Goal: Task Accomplishment & Management: Use online tool/utility

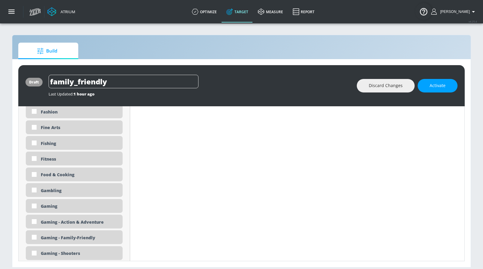
scroll to position [700, 0]
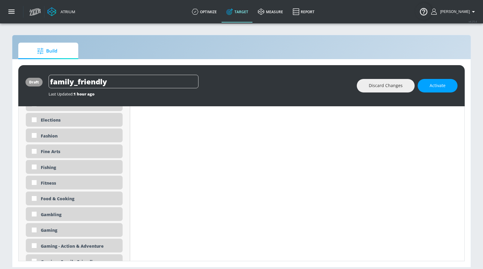
click at [55, 9] on icon at bounding box center [51, 11] width 9 height 9
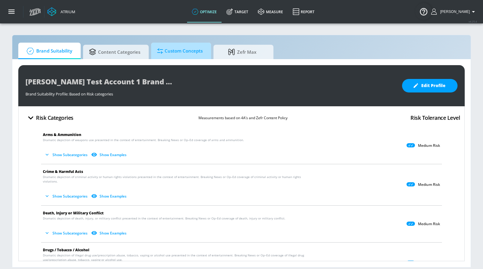
click at [180, 54] on span "Custom Concepts" at bounding box center [180, 51] width 46 height 14
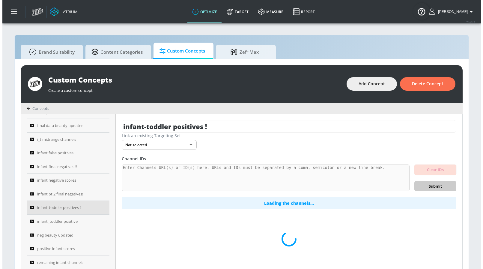
scroll to position [377, 0]
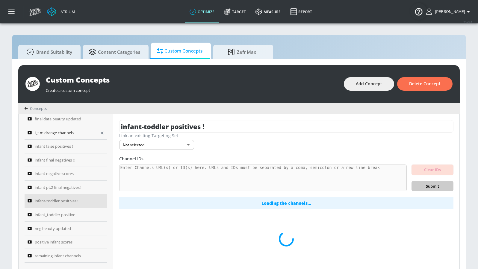
click at [64, 134] on span "i_t midrange channels" at bounding box center [54, 132] width 39 height 7
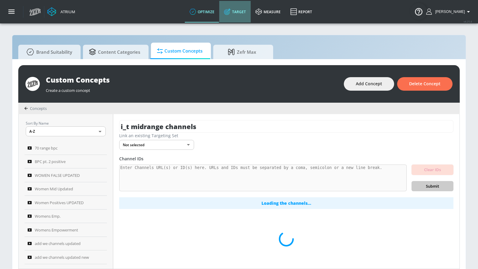
click at [248, 16] on link "Target" at bounding box center [234, 12] width 31 height 22
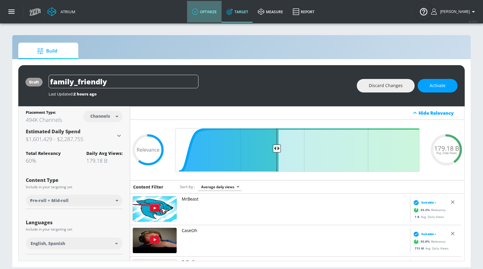
click at [219, 10] on link "optimize" at bounding box center [204, 12] width 34 height 22
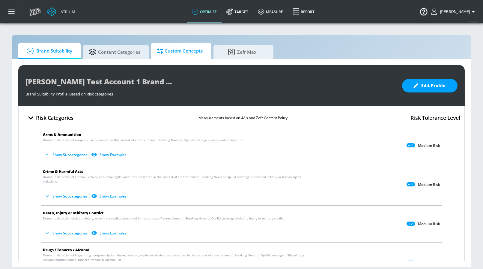
click at [168, 56] on span "Custom Concepts" at bounding box center [180, 51] width 46 height 14
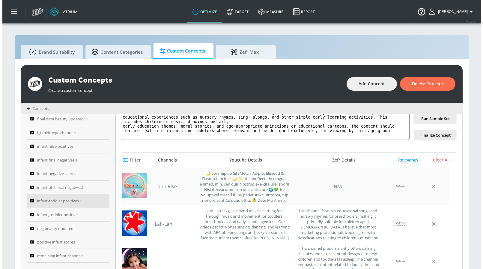
scroll to position [148, 0]
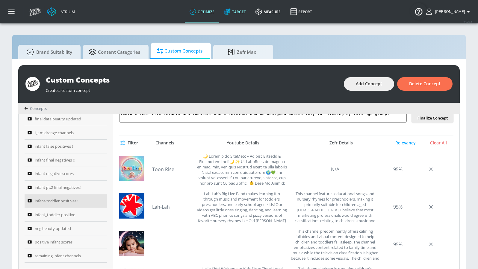
click at [231, 12] on icon at bounding box center [227, 11] width 7 height 7
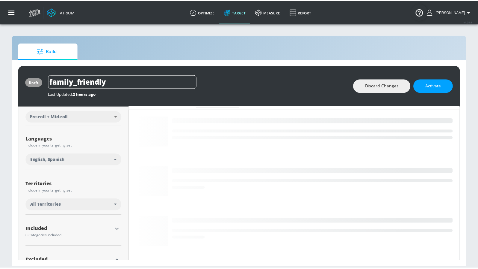
scroll to position [166, 0]
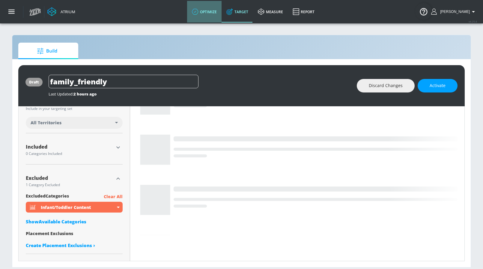
click at [218, 16] on link "optimize" at bounding box center [204, 12] width 34 height 22
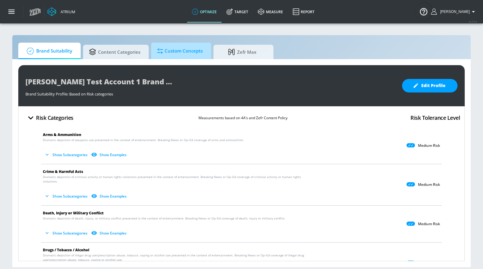
click at [188, 57] on span "Custom Concepts" at bounding box center [180, 51] width 46 height 14
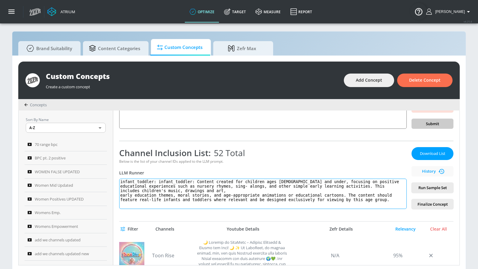
scroll to position [5, 0]
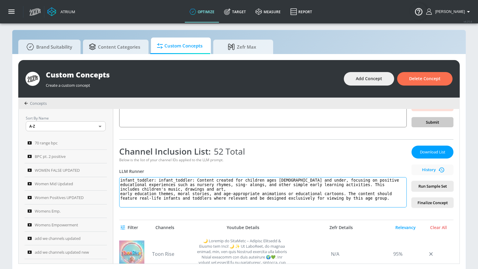
drag, startPoint x: 351, startPoint y: 194, endPoint x: 397, endPoint y: 199, distance: 45.6
click at [397, 199] on textarea "infant_toddler: infant_toddler: Content created for children ages [DEMOGRAPHIC_…" at bounding box center [263, 192] width 288 height 30
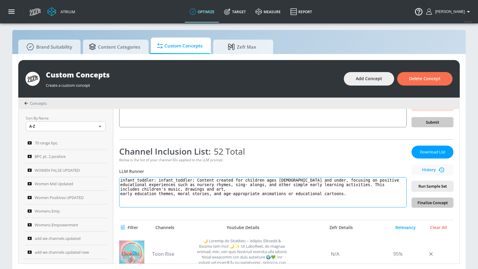
click at [123, 193] on textarea "infant_toddler: infant_toddler: Content created for children ages [DEMOGRAPHIC_…" at bounding box center [263, 192] width 288 height 30
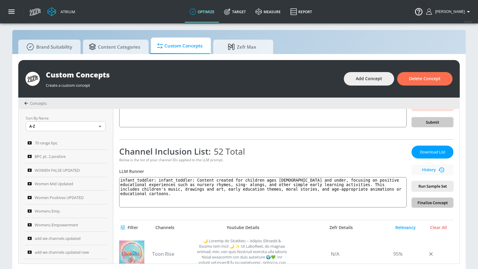
click at [424, 183] on span "Run Sample Set" at bounding box center [433, 186] width 32 height 7
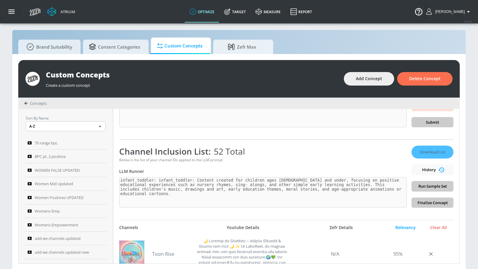
type textarea "infant_toddler: infant_toddler: Content created for children ages [DEMOGRAPHIC_…"
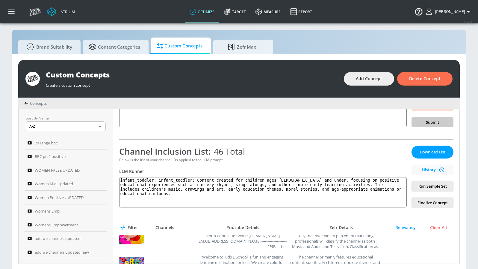
scroll to position [34, 0]
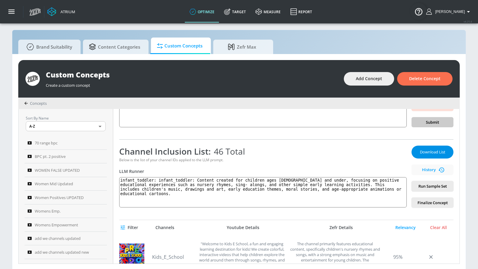
click at [432, 155] on span "Download List" at bounding box center [433, 151] width 30 height 7
